Goal: Communication & Community: Answer question/provide support

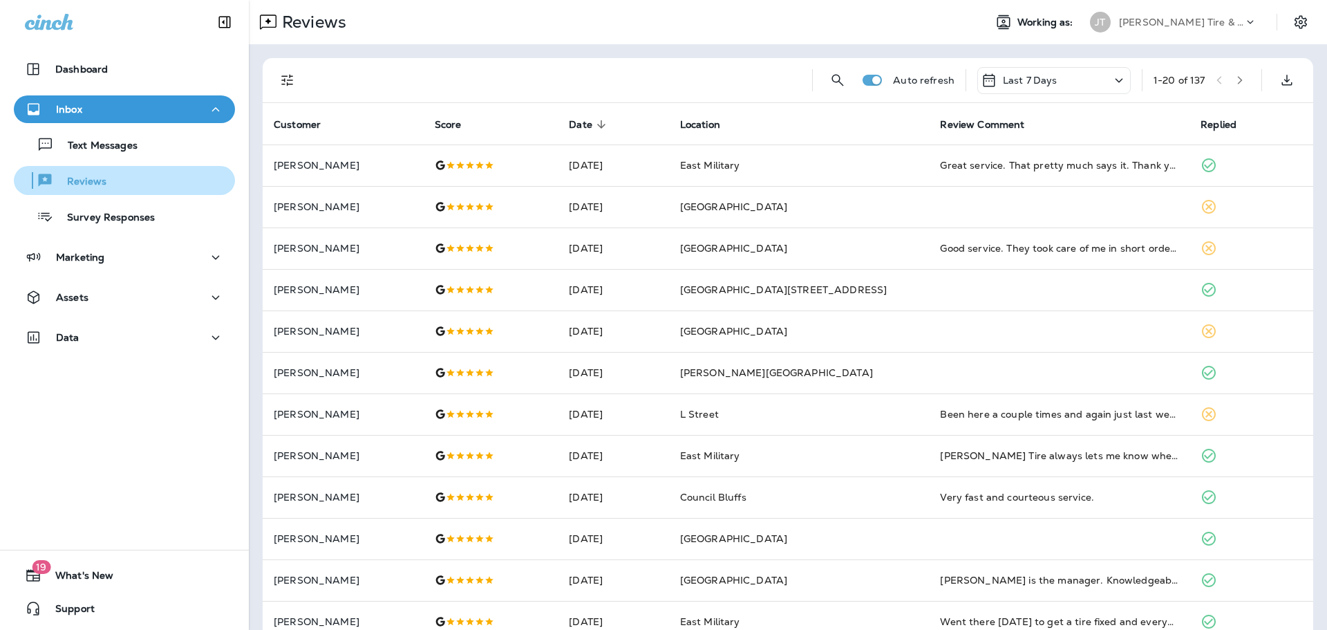
click at [106, 181] on div "Reviews" at bounding box center [124, 180] width 210 height 21
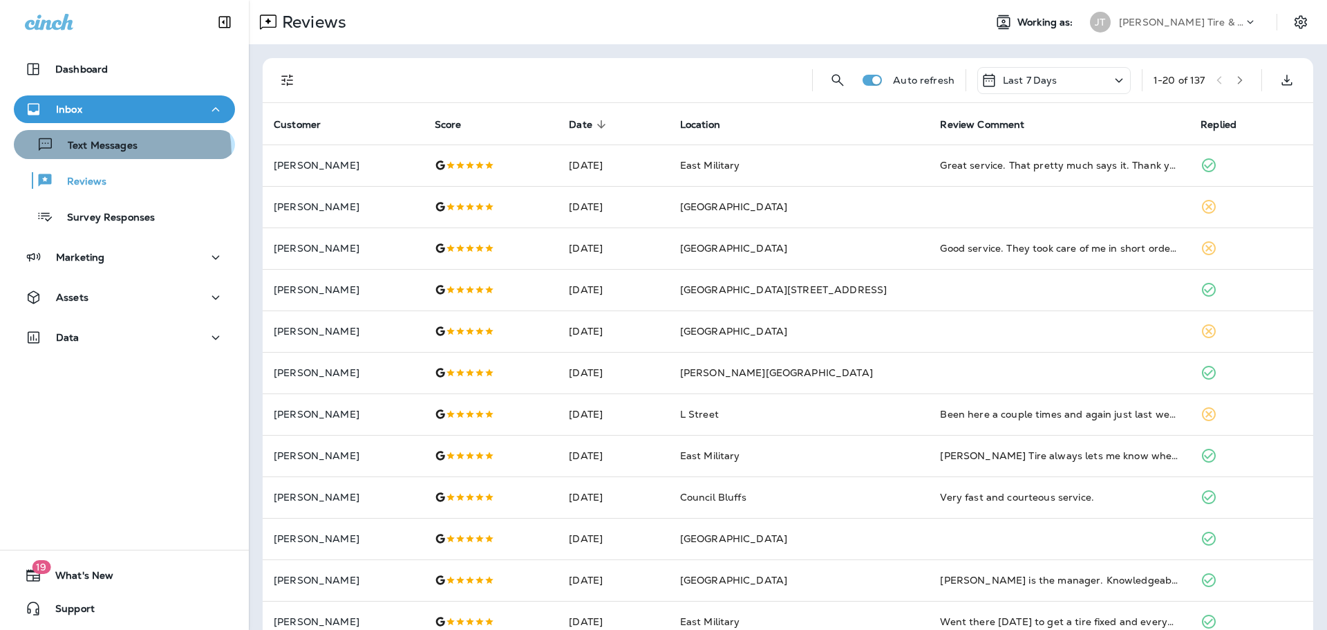
click at [106, 154] on div "Text Messages" at bounding box center [78, 144] width 118 height 21
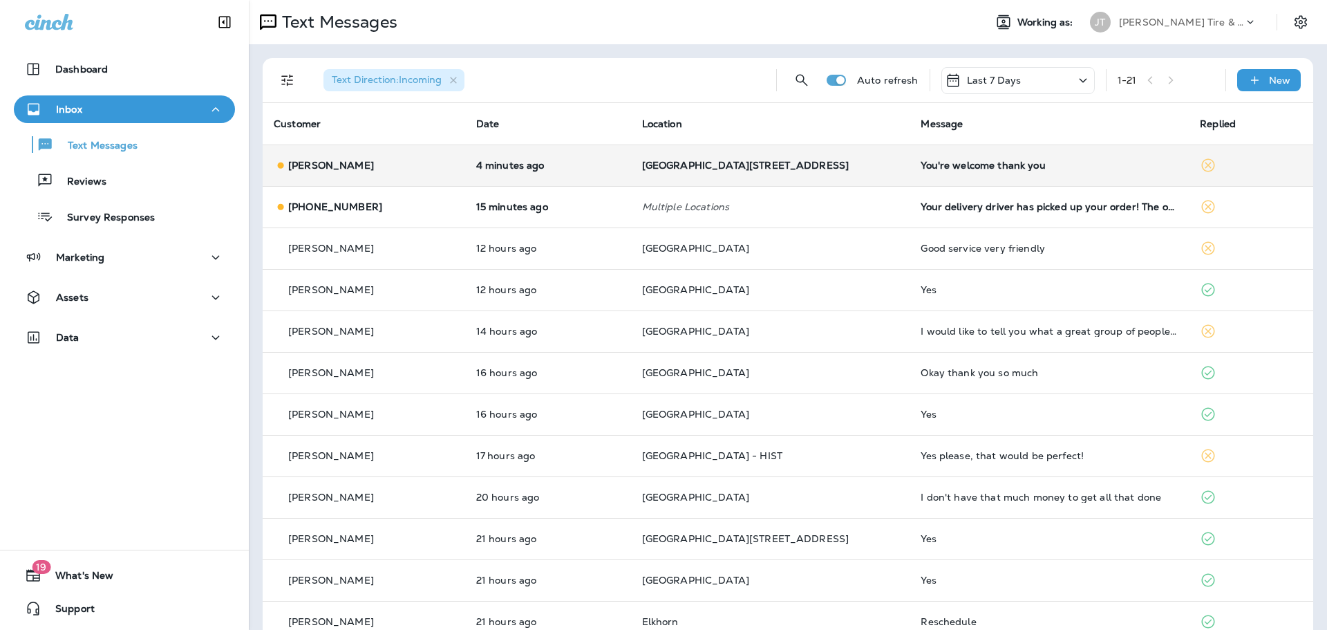
click at [396, 166] on div "[PERSON_NAME]" at bounding box center [364, 165] width 180 height 15
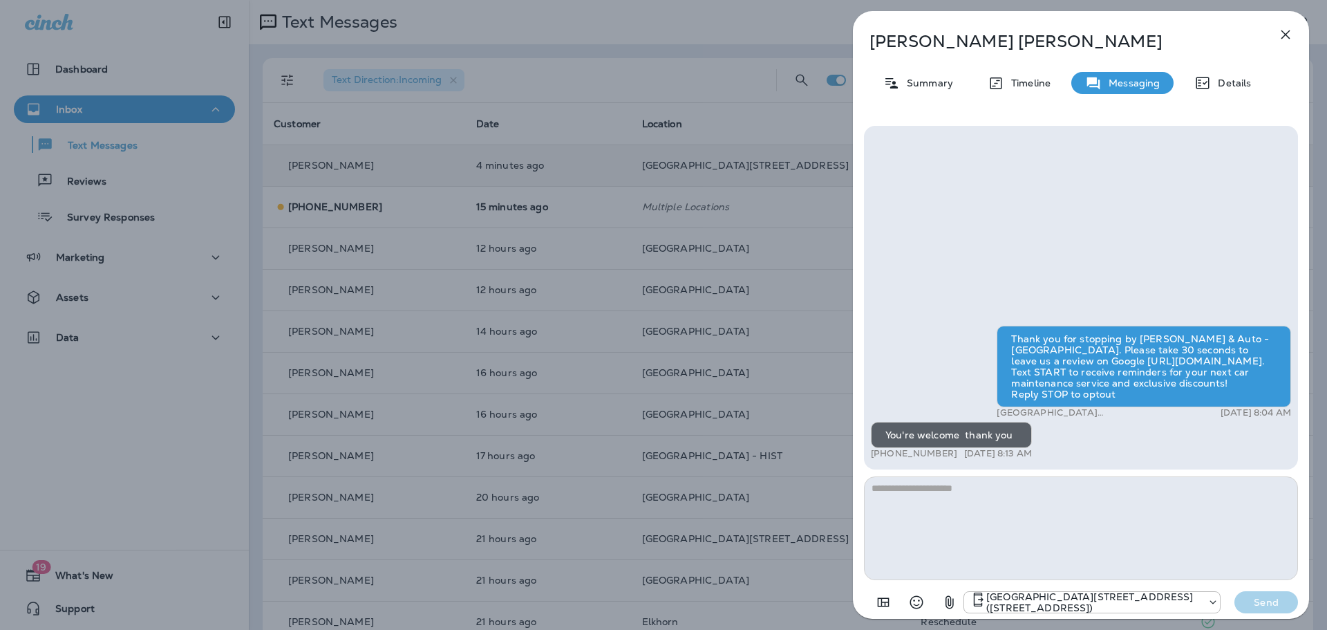
click at [1285, 33] on icon "button" at bounding box center [1286, 34] width 9 height 9
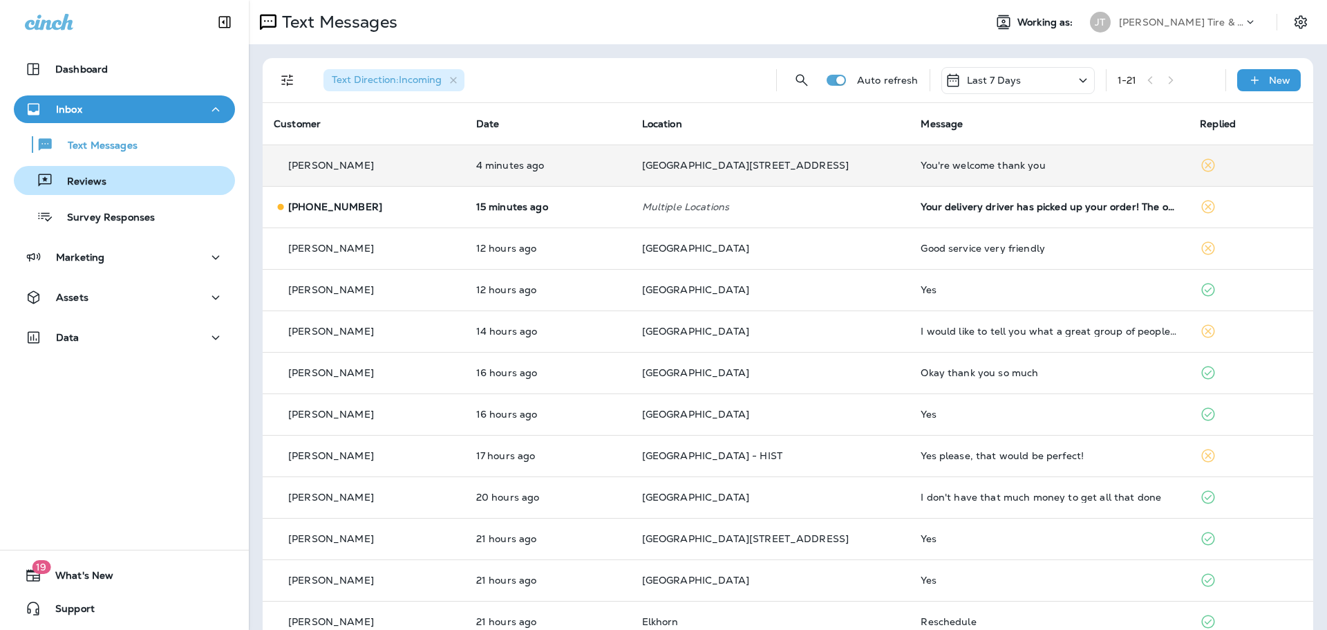
click at [115, 178] on div "Reviews" at bounding box center [124, 180] width 210 height 21
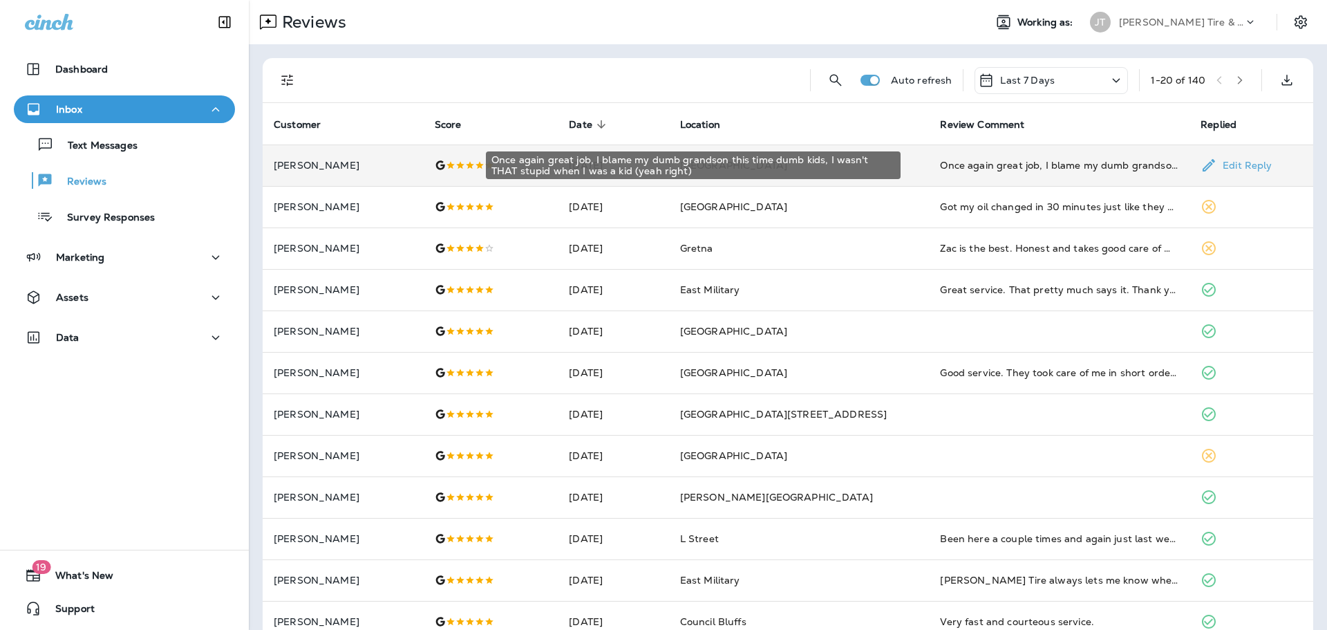
click at [1102, 169] on div "Once again great job, I blame my dumb grandson this time dumb kids, I wasn't TH…" at bounding box center [1059, 165] width 238 height 14
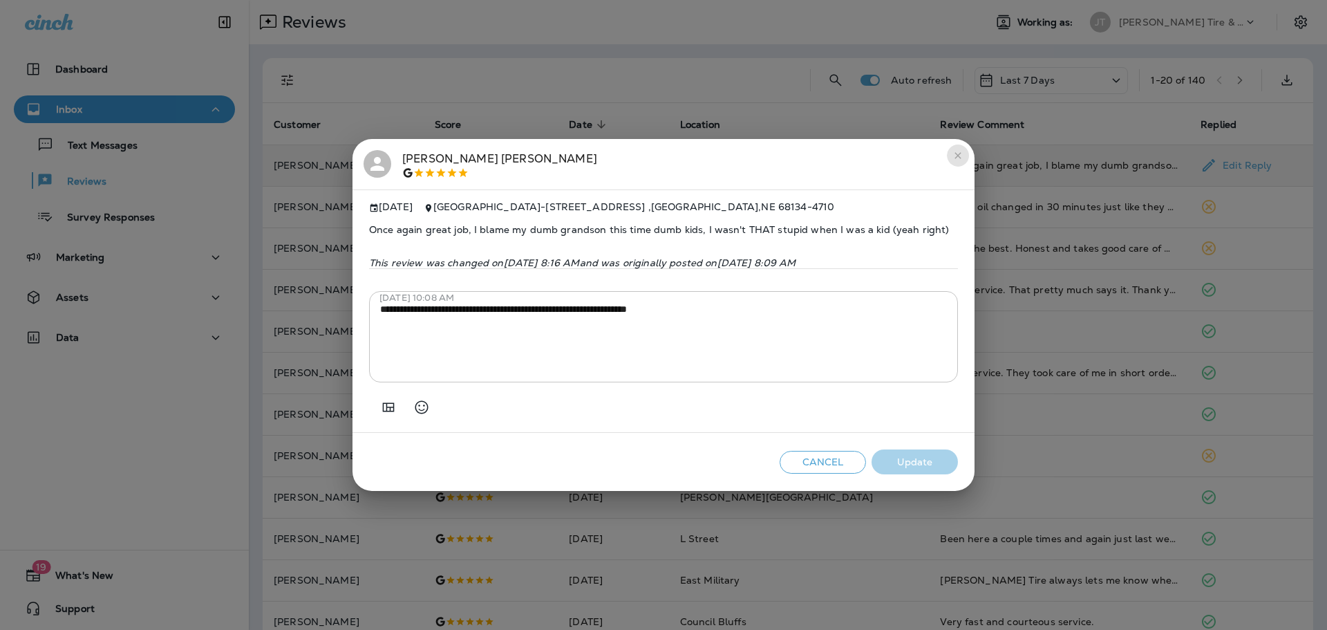
click at [955, 151] on icon "close" at bounding box center [958, 155] width 11 height 11
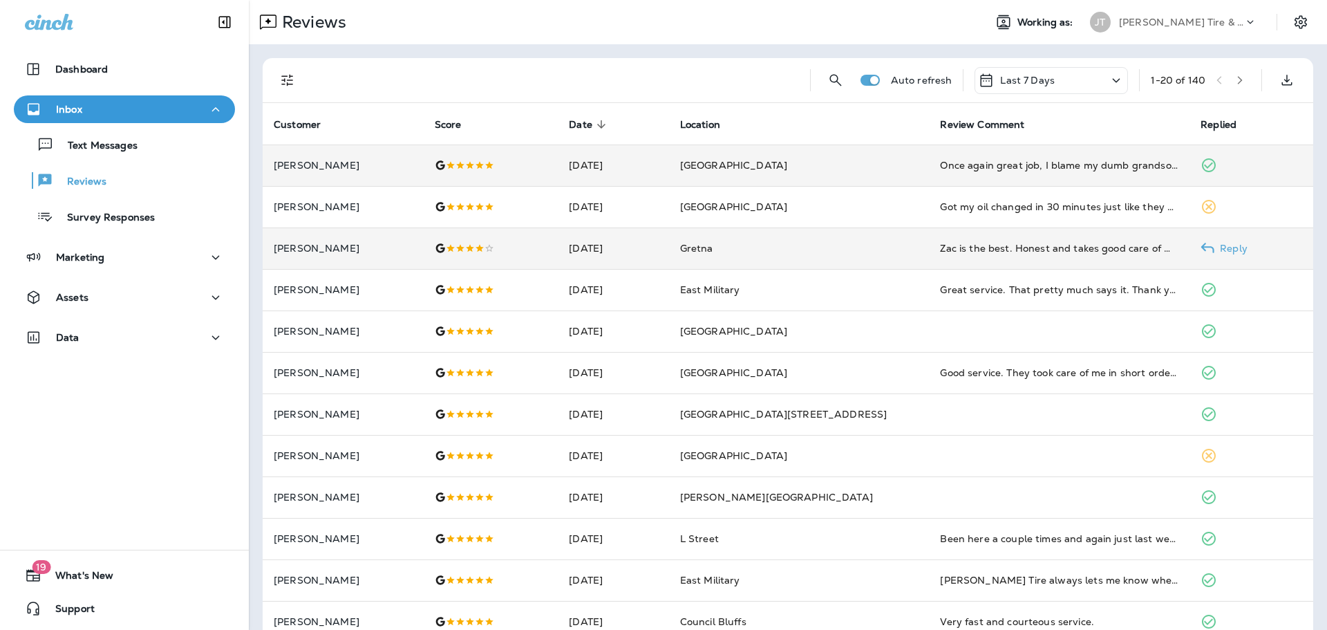
click at [1004, 255] on td "Zac is the best. Honest and takes good care of my vehicle." at bounding box center [1059, 247] width 261 height 41
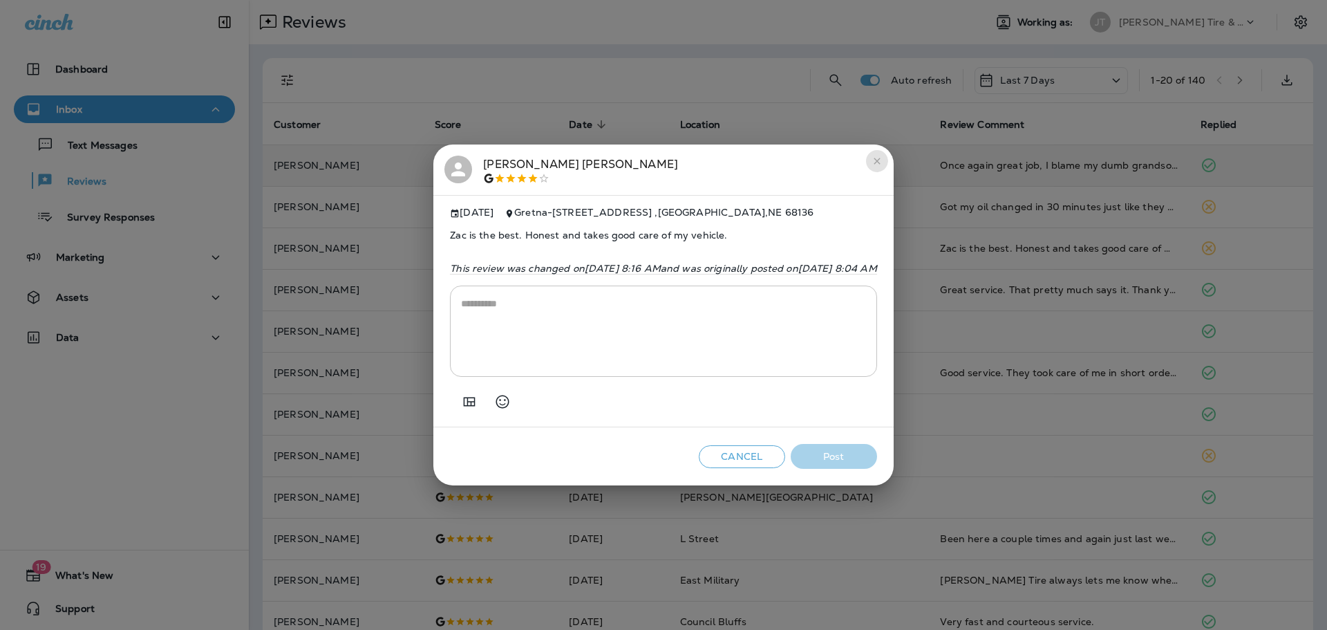
click at [880, 158] on icon "close" at bounding box center [877, 161] width 6 height 6
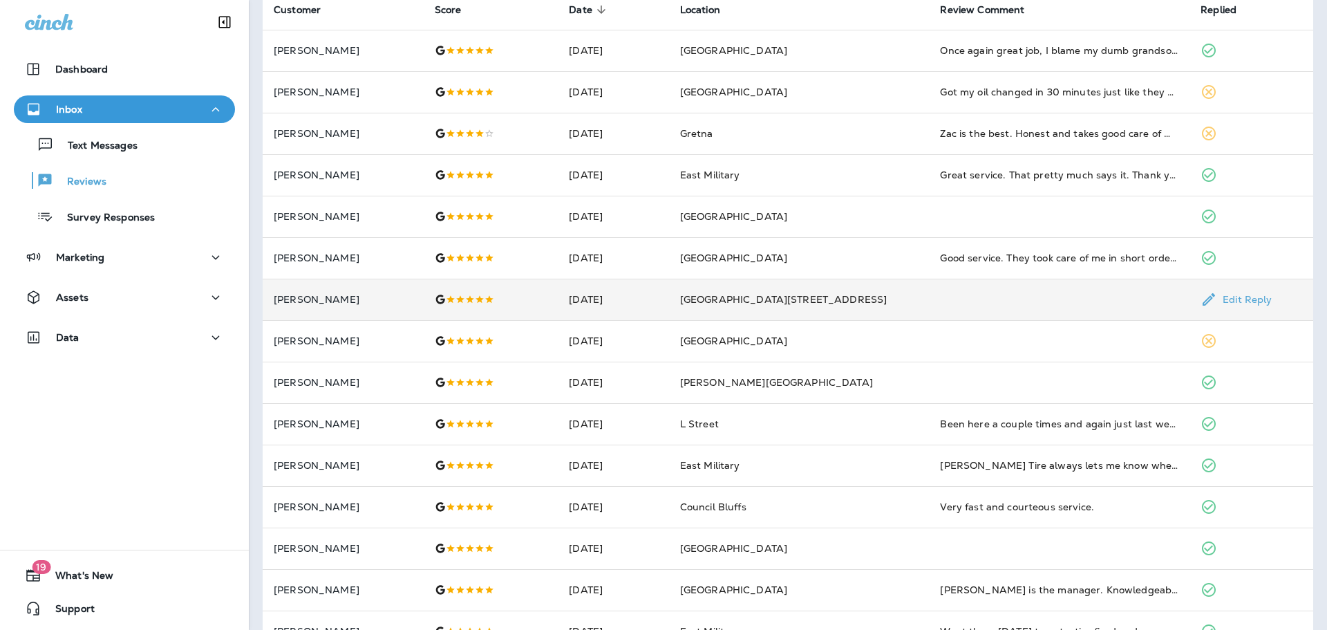
scroll to position [138, 0]
